Goal: Information Seeking & Learning: Check status

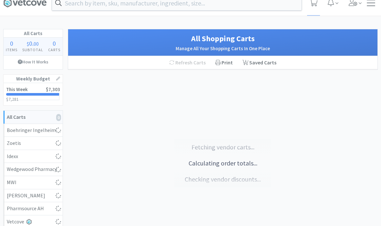
scroll to position [10, 0]
select select "1"
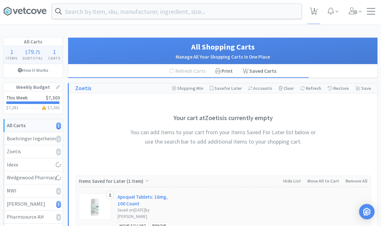
scroll to position [0, 0]
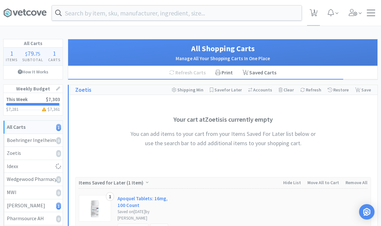
click at [371, 14] on div at bounding box center [371, 13] width 8 height 6
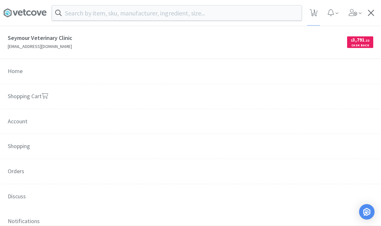
click at [43, 170] on span "Orders" at bounding box center [190, 171] width 381 height 25
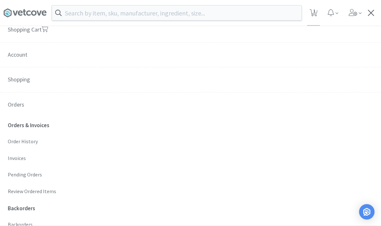
scroll to position [70, 0]
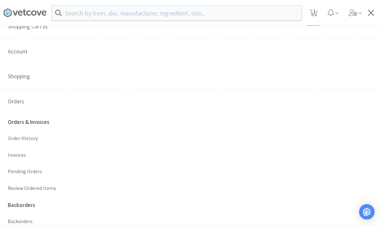
click at [39, 137] on p "Order History" at bounding box center [190, 139] width 365 height 8
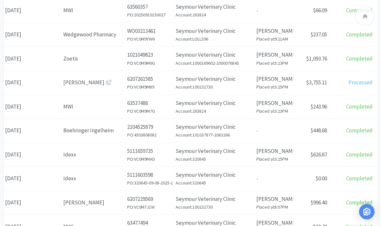
scroll to position [251, 0]
click at [121, 80] on div "[PERSON_NAME]" at bounding box center [93, 82] width 60 height 9
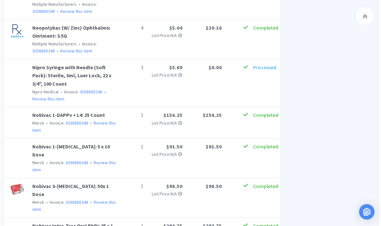
scroll to position [540, 0]
click at [221, 65] on div "Nipro Syringe with Needle (Soft Pack): Sterile, 3ml, Luer Lock, 22 x 3/4", 100 …" at bounding box center [141, 83] width 269 height 39
click at [44, 65] on link "Nipro Syringe with Needle (Soft Pack): Sterile, 3ml, Luer Lock, 22 x 3/4", 100 …" at bounding box center [71, 76] width 79 height 23
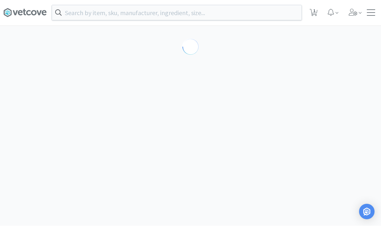
select select "382907"
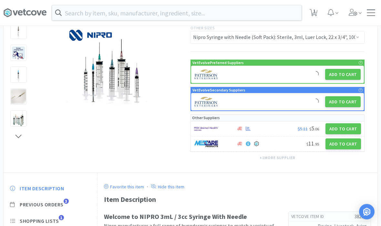
scroll to position [78, 0]
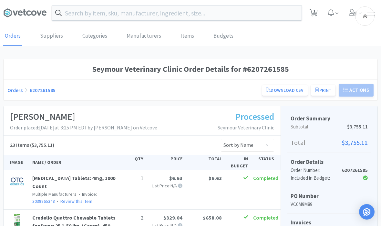
scroll to position [518, 0]
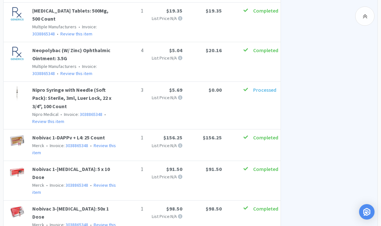
click at [88, 112] on link "3038865348" at bounding box center [91, 115] width 23 height 6
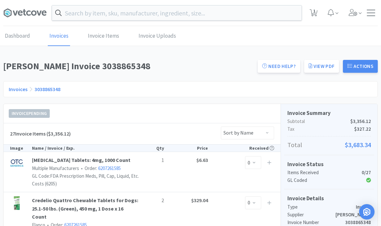
click at [321, 69] on link "View PDF" at bounding box center [321, 66] width 35 height 13
click at [173, 12] on input "text" at bounding box center [176, 12] width 249 height 15
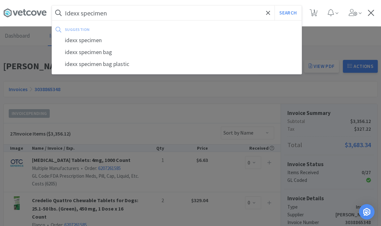
click at [83, 53] on div "idexx specimen bag" at bounding box center [176, 52] width 249 height 12
type input "idexx specimen bag"
select select "1"
